Goal: Check status: Check status

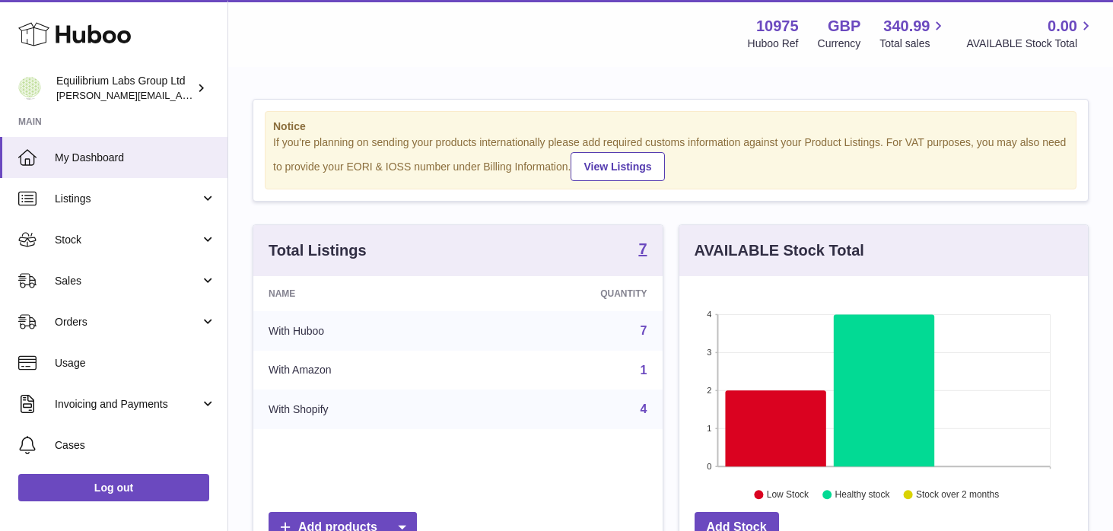
scroll to position [237, 408]
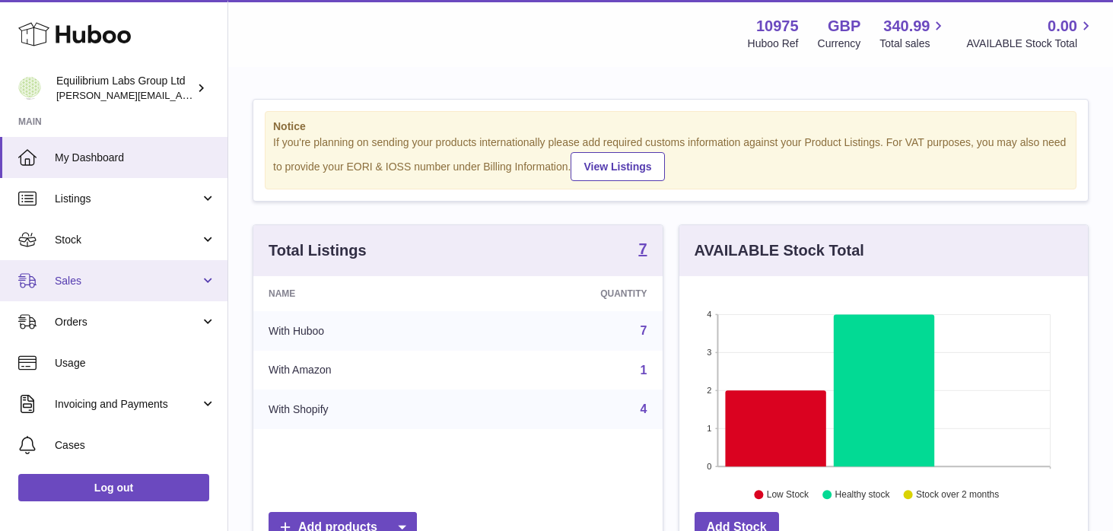
click at [189, 275] on span "Sales" at bounding box center [127, 281] width 145 height 14
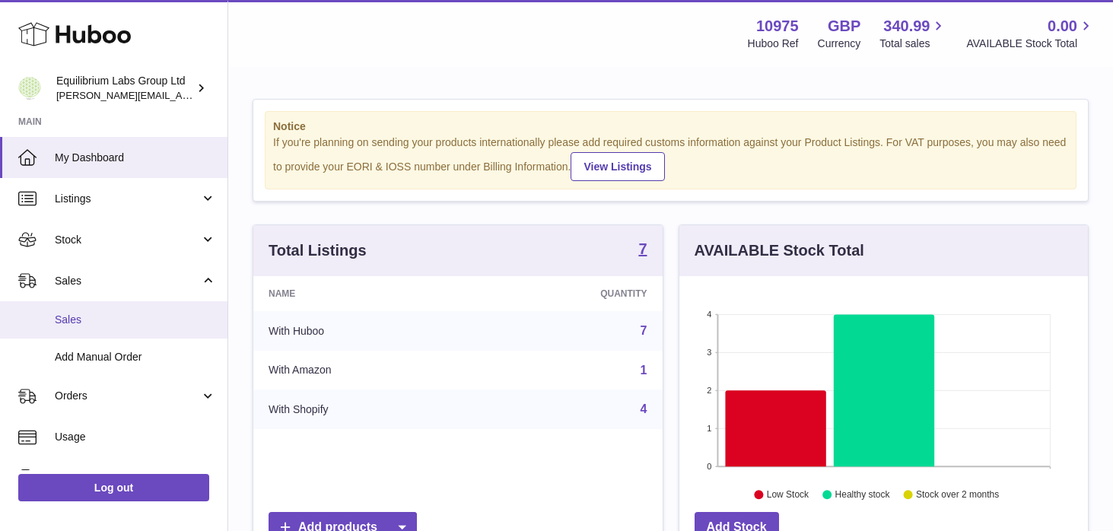
click at [172, 316] on span "Sales" at bounding box center [135, 320] width 161 height 14
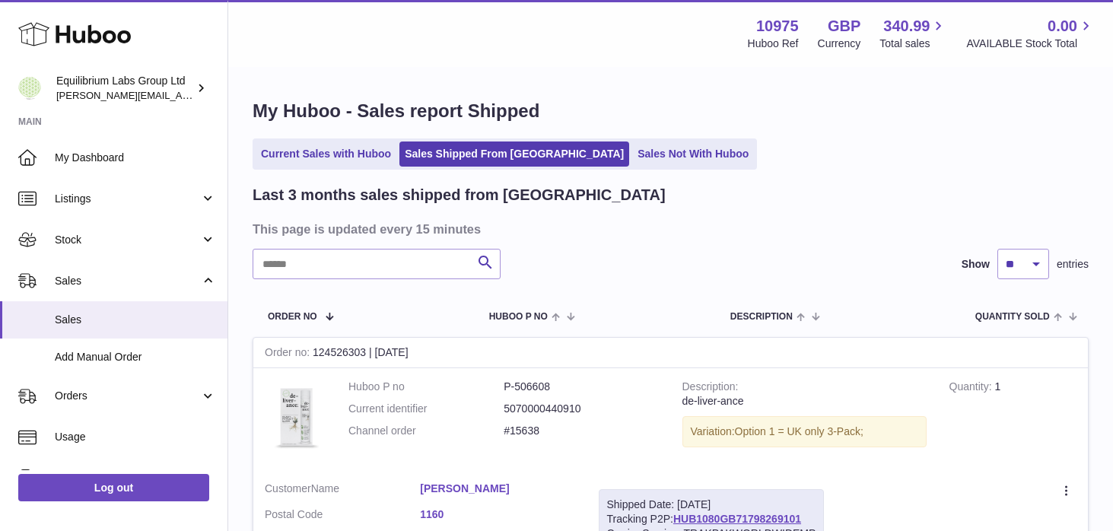
click at [591, 170] on div "Current Sales with Huboo Sales Shipped From Huboo Sales Not With Huboo" at bounding box center [671, 153] width 836 height 31
click at [632, 159] on link "Sales Not With Huboo" at bounding box center [693, 153] width 122 height 25
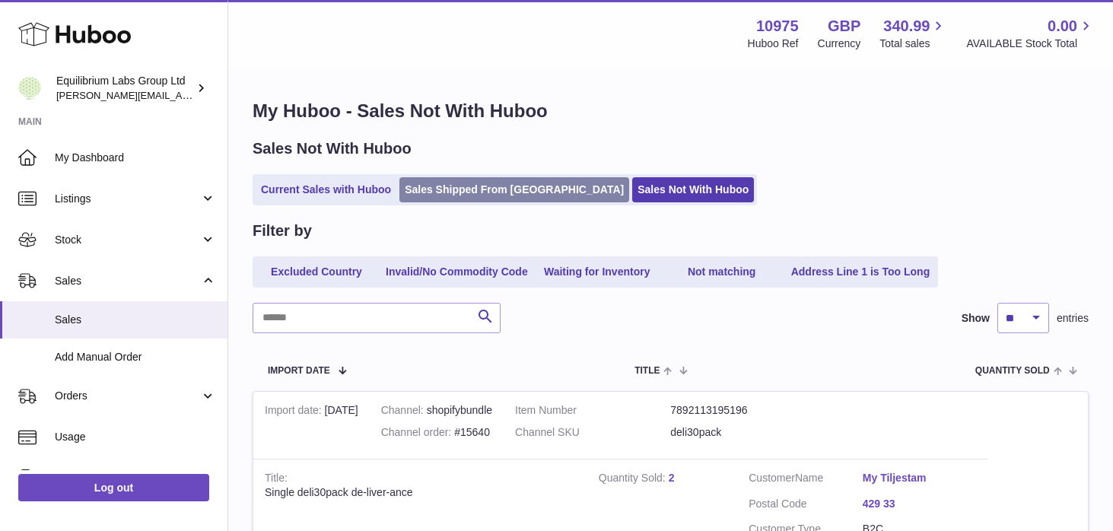
click at [500, 189] on link "Sales Shipped From [GEOGRAPHIC_DATA]" at bounding box center [514, 189] width 230 height 25
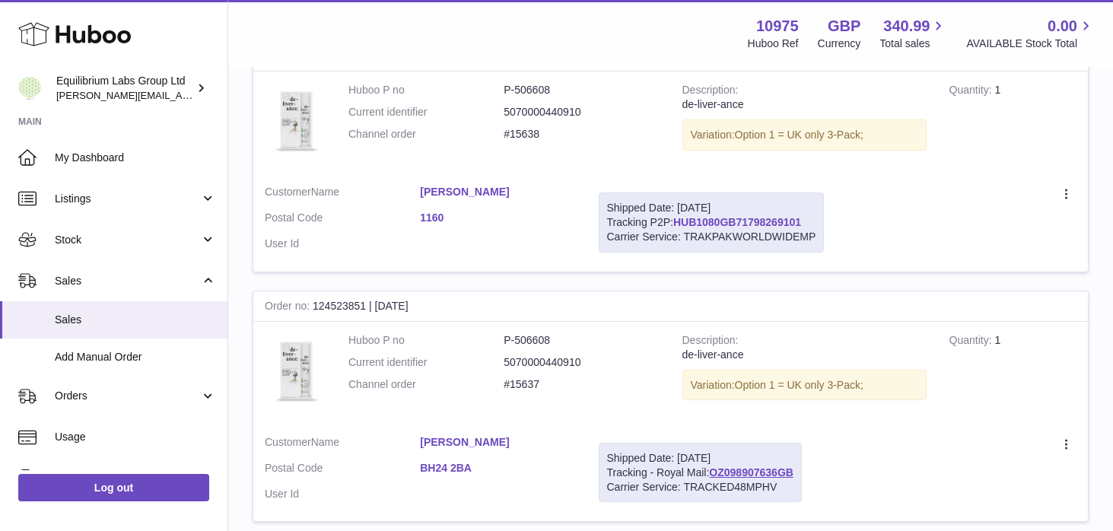
scroll to position [299, 0]
click at [723, 223] on link "HUB1080GB71798269101" at bounding box center [737, 220] width 128 height 12
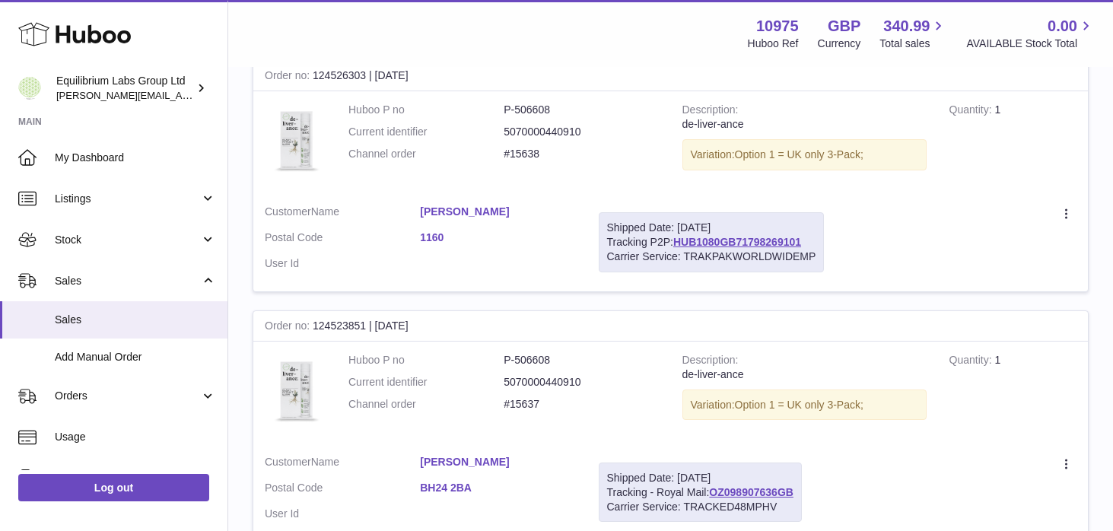
scroll to position [275, 0]
click at [720, 244] on link "HUB1080GB71798269101" at bounding box center [737, 244] width 128 height 12
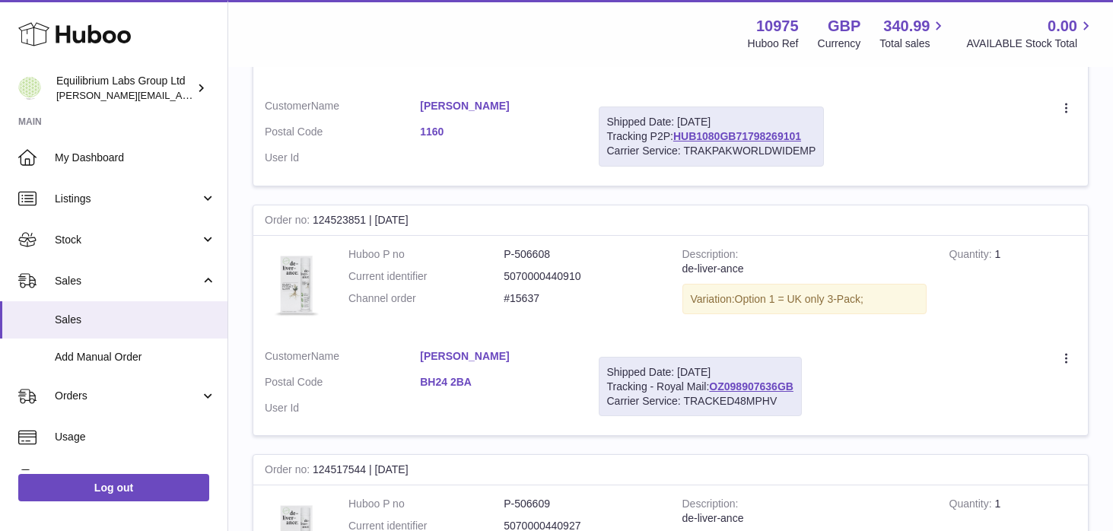
scroll to position [418, 0]
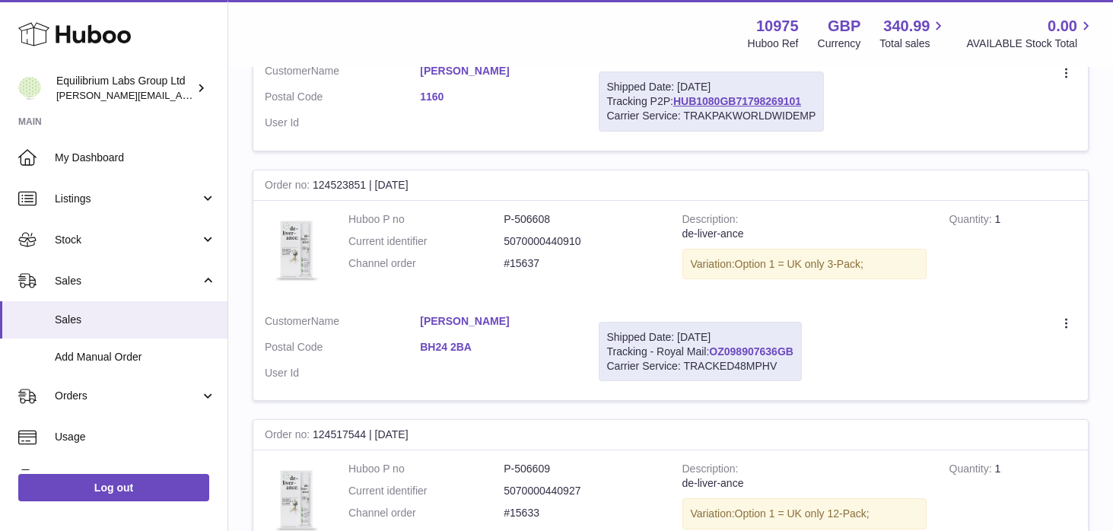
click at [740, 354] on link "OZ098907636GB" at bounding box center [751, 351] width 84 height 12
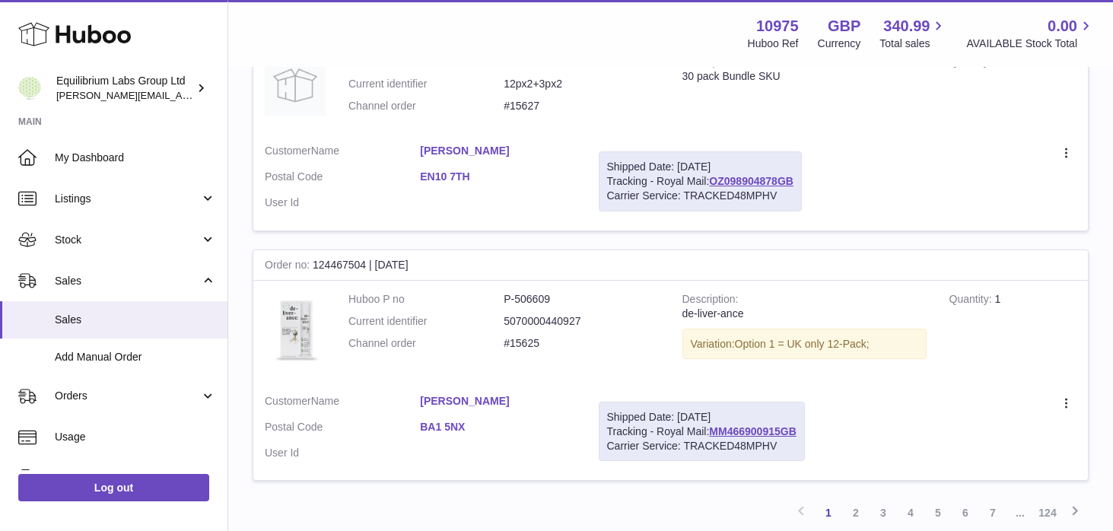
scroll to position [2412, 0]
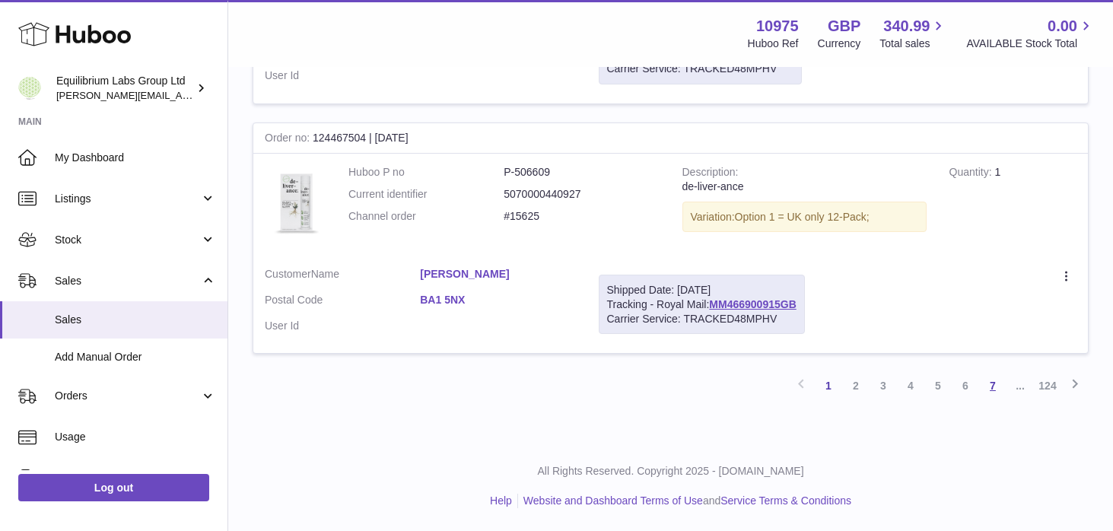
click at [995, 383] on link "7" at bounding box center [992, 385] width 27 height 27
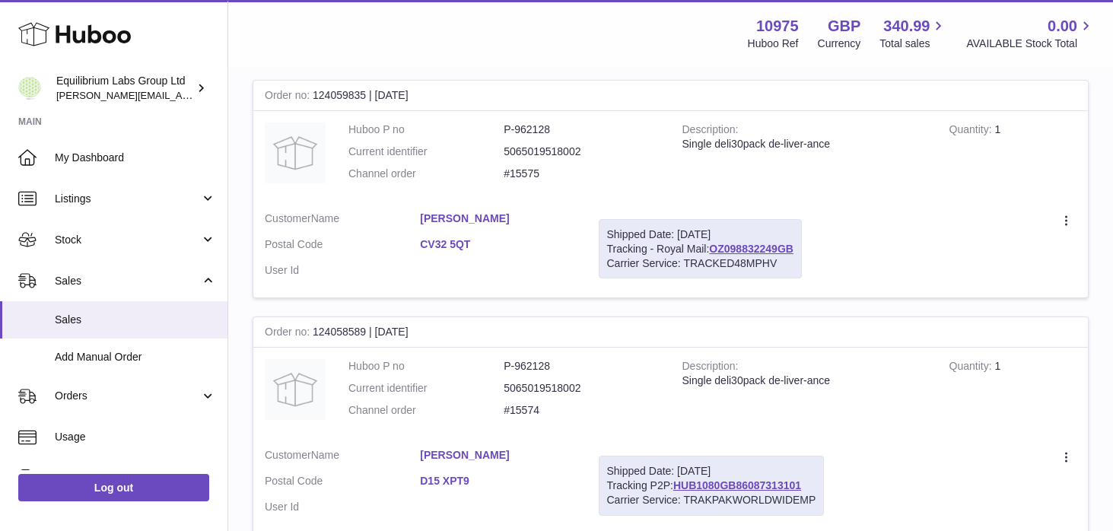
scroll to position [263, 0]
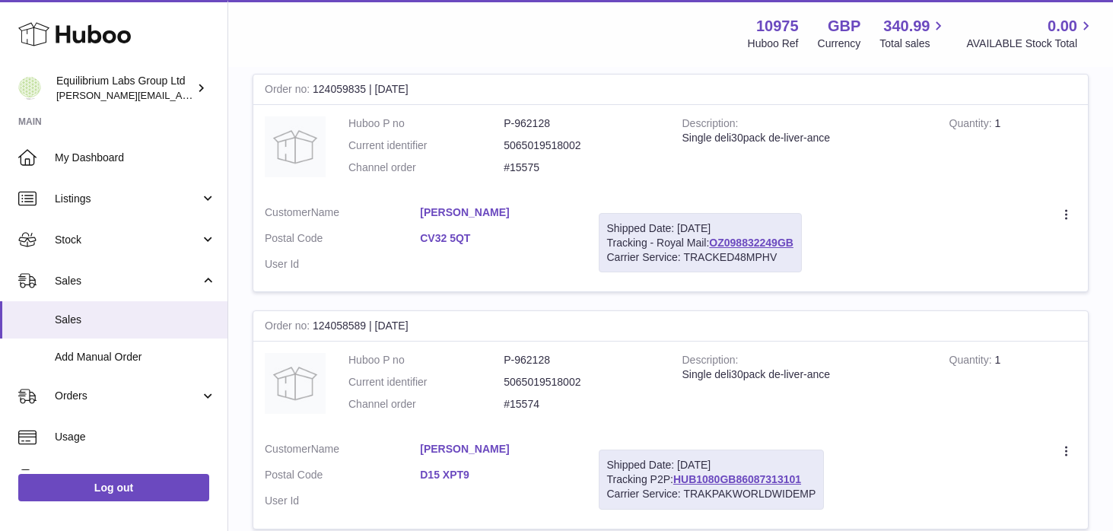
click at [754, 235] on div "Shipped Date: 4th Sep 2025 Tracking - Royal Mail: OZ098832249GB Carrier Service…" at bounding box center [700, 243] width 203 height 60
click at [755, 243] on link "OZ098832249GB" at bounding box center [751, 243] width 84 height 12
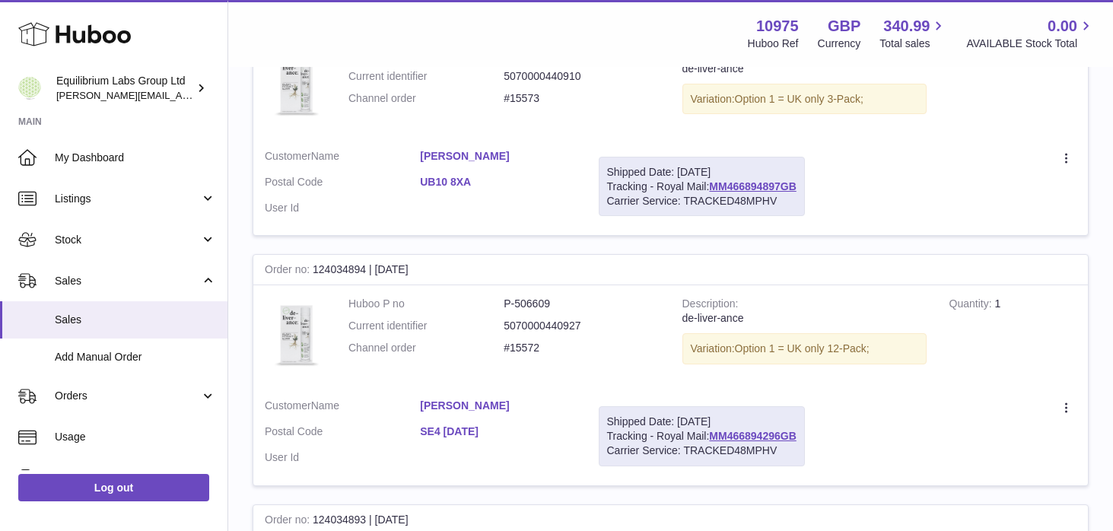
scroll to position [816, 0]
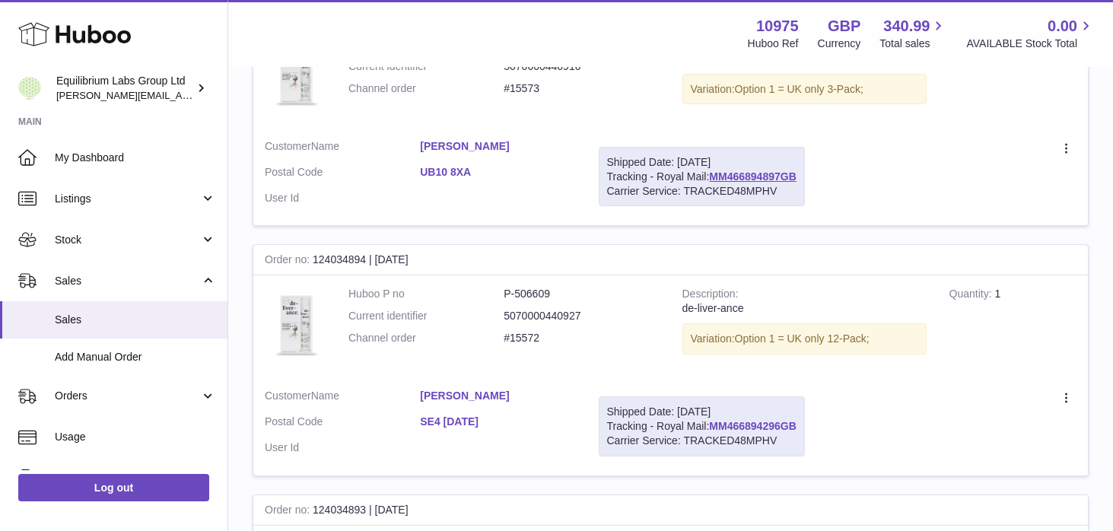
click at [732, 426] on link "MM466894296GB" at bounding box center [752, 426] width 87 height 12
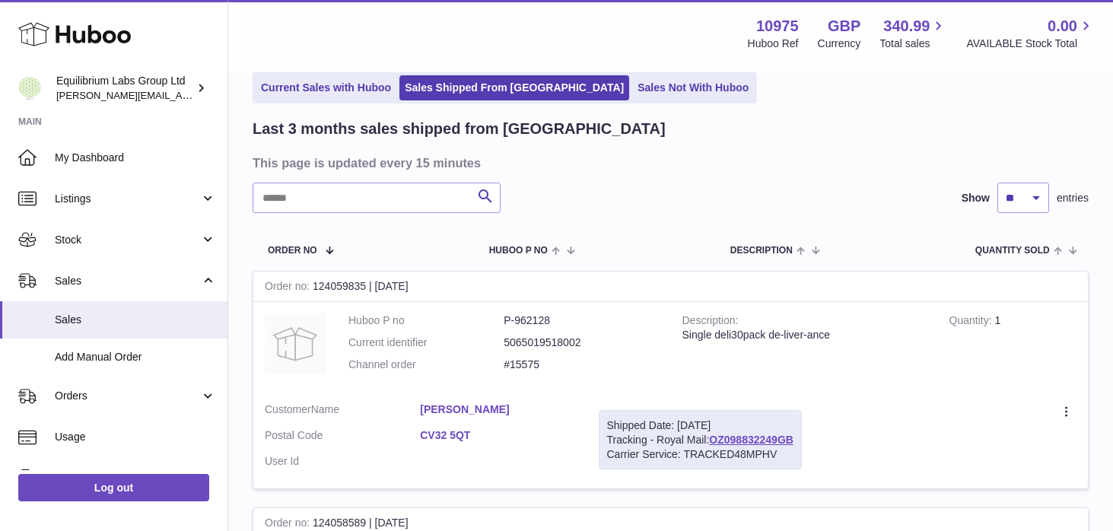
scroll to position [0, 0]
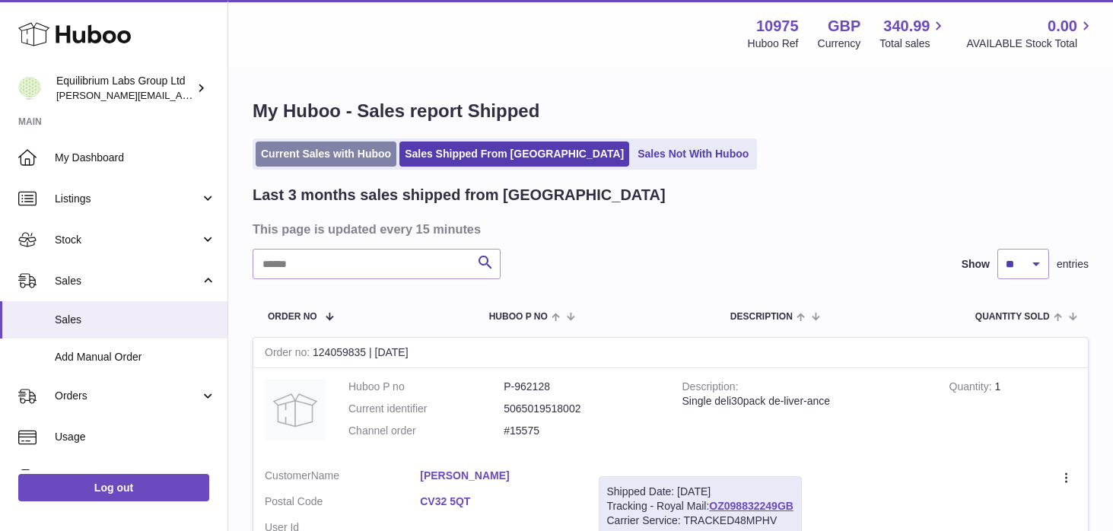
click at [315, 141] on link "Current Sales with Huboo" at bounding box center [326, 153] width 141 height 25
